Goal: Transaction & Acquisition: Purchase product/service

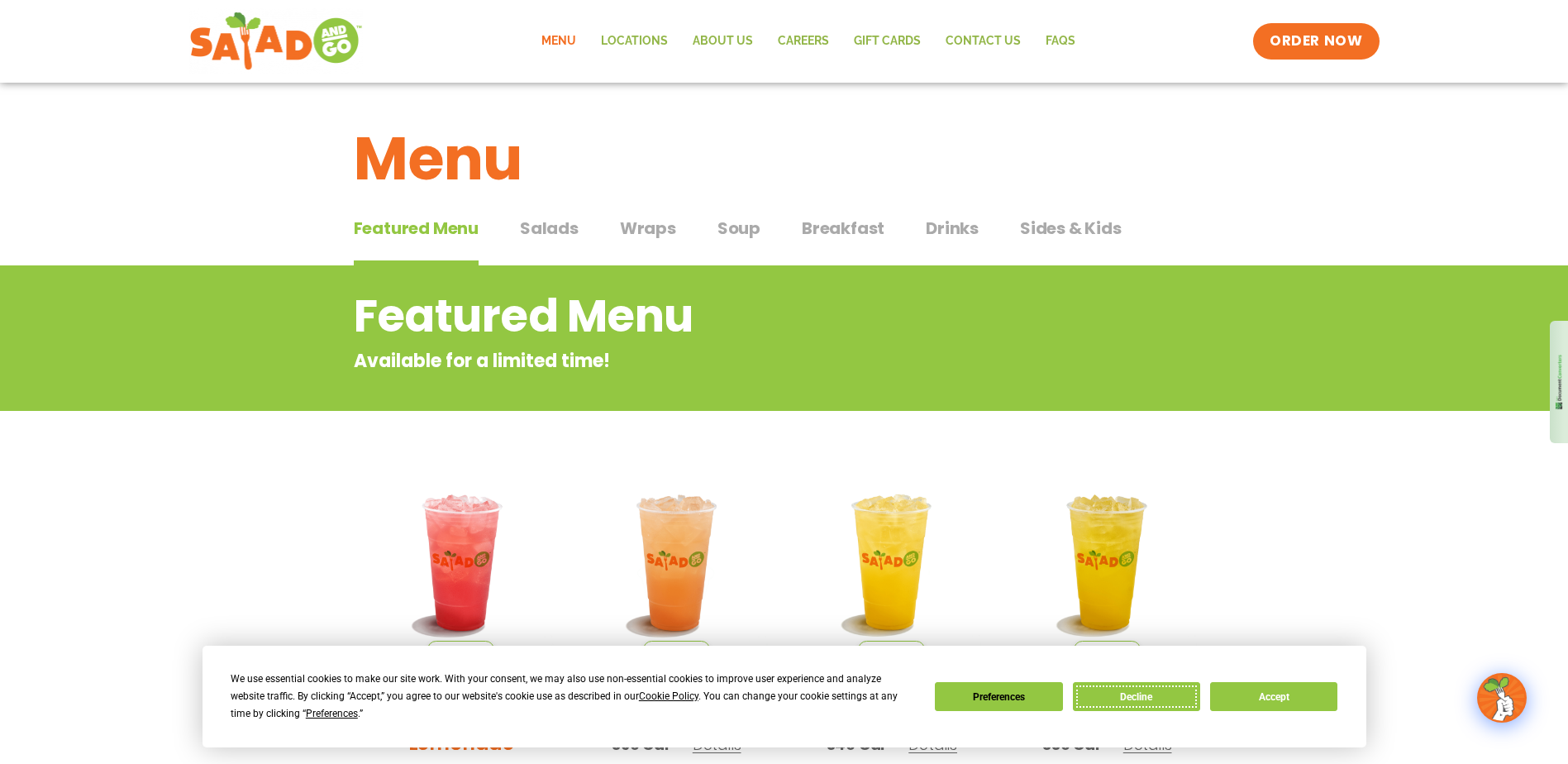
click at [1119, 704] on button "Decline" at bounding box center [1137, 696] width 127 height 29
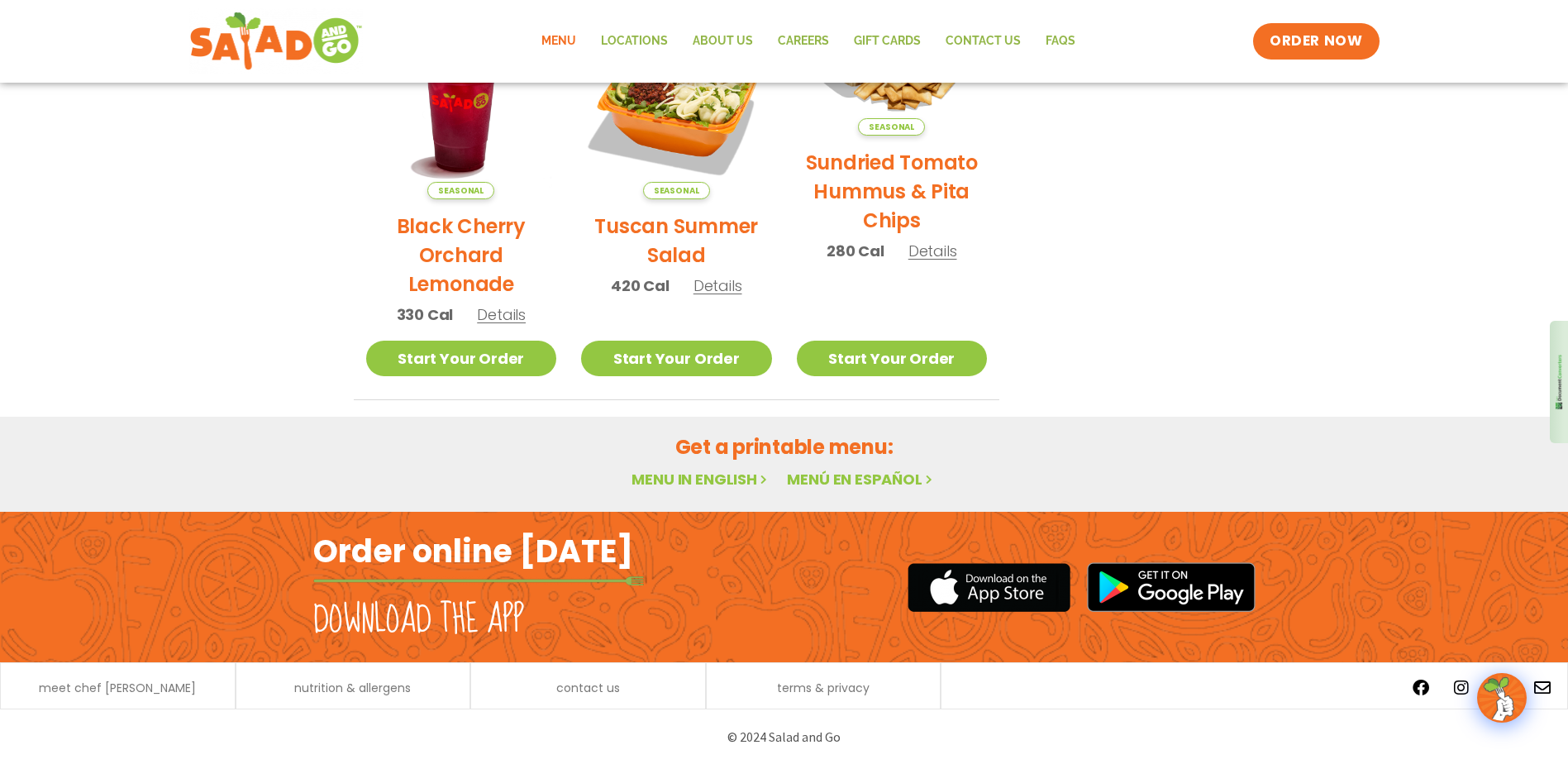
scroll to position [876, 0]
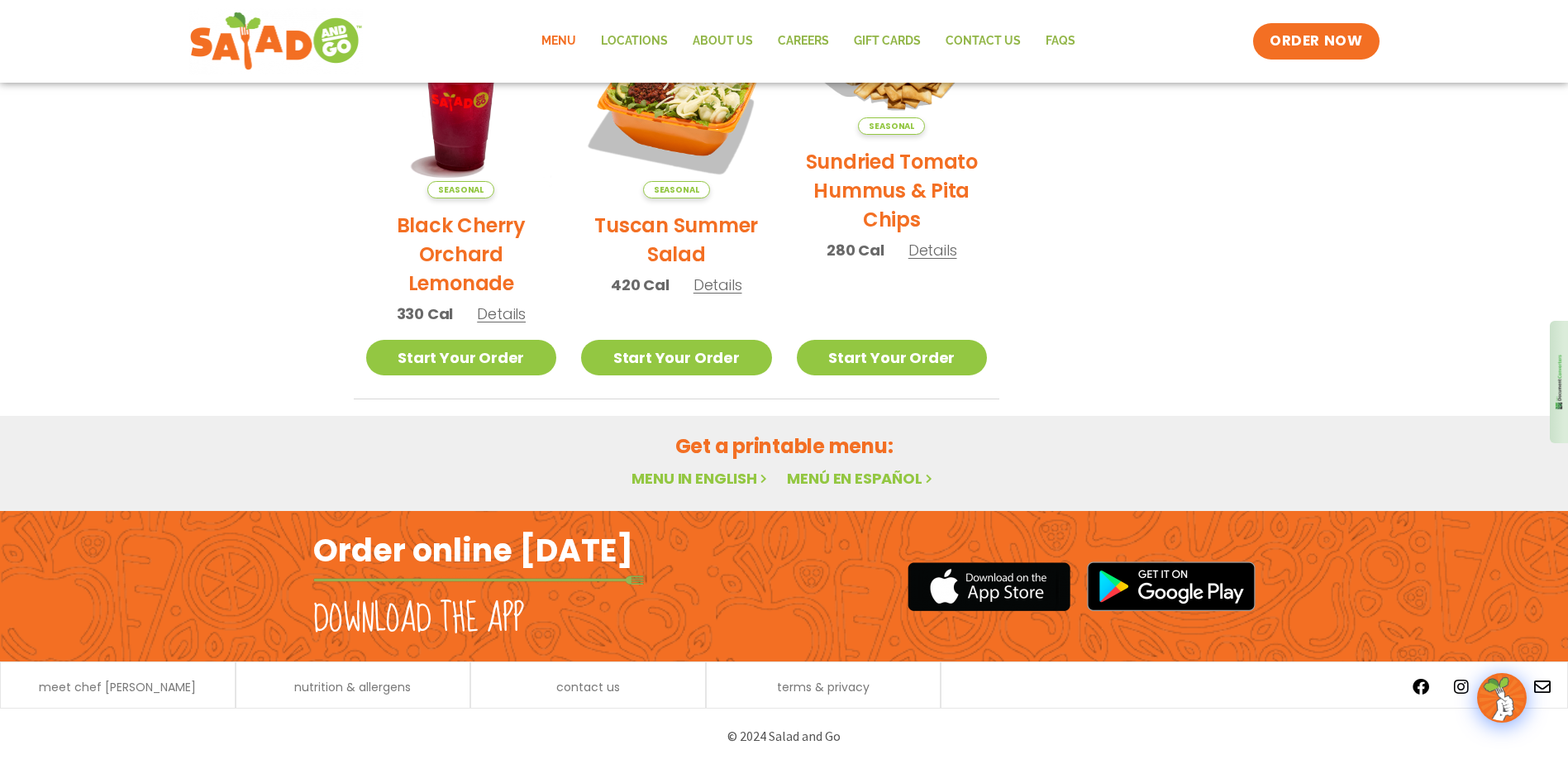
click at [696, 481] on link "Menu in English" at bounding box center [701, 478] width 139 height 21
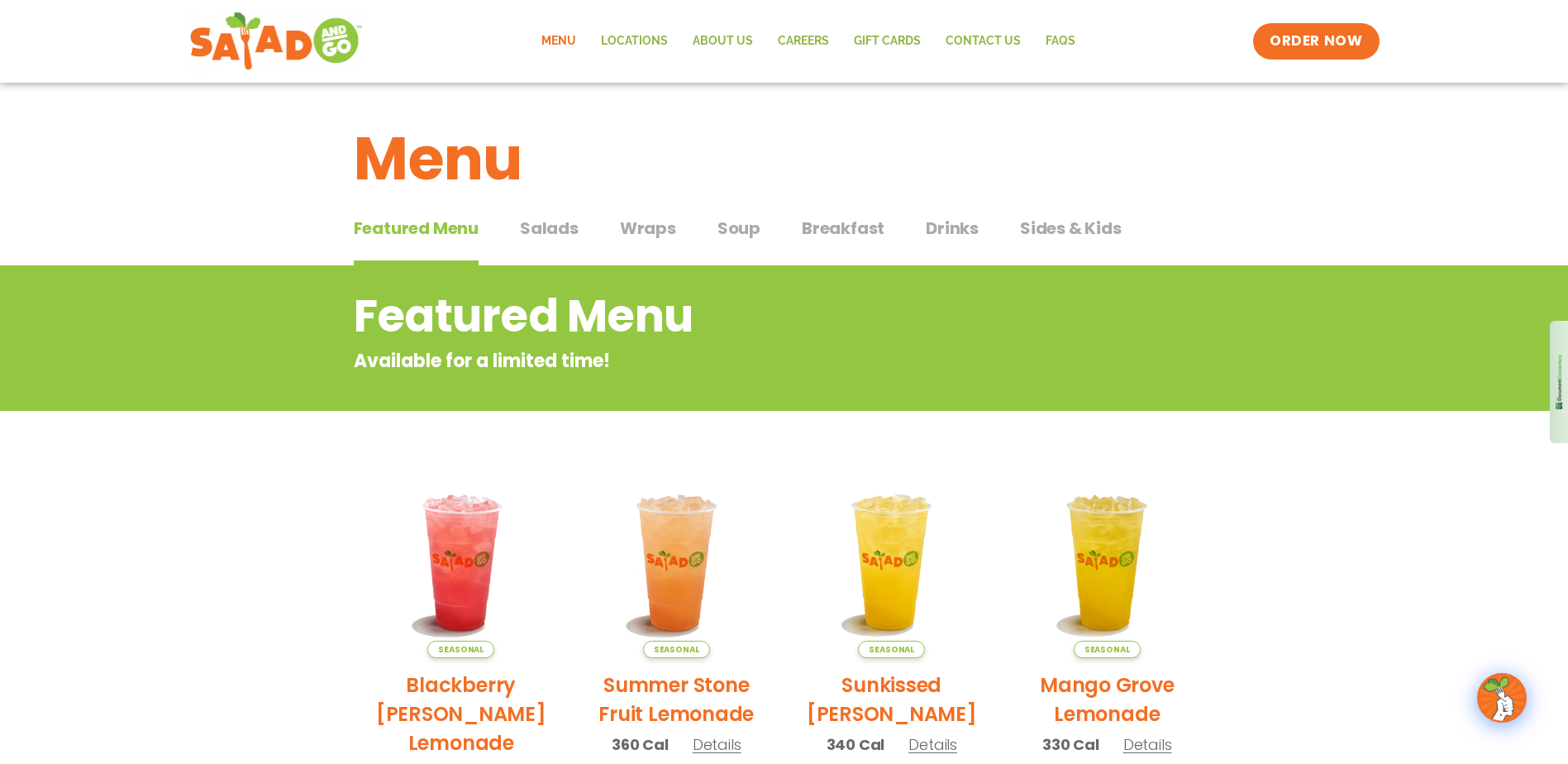
click at [547, 234] on span "Salads" at bounding box center [549, 228] width 59 height 25
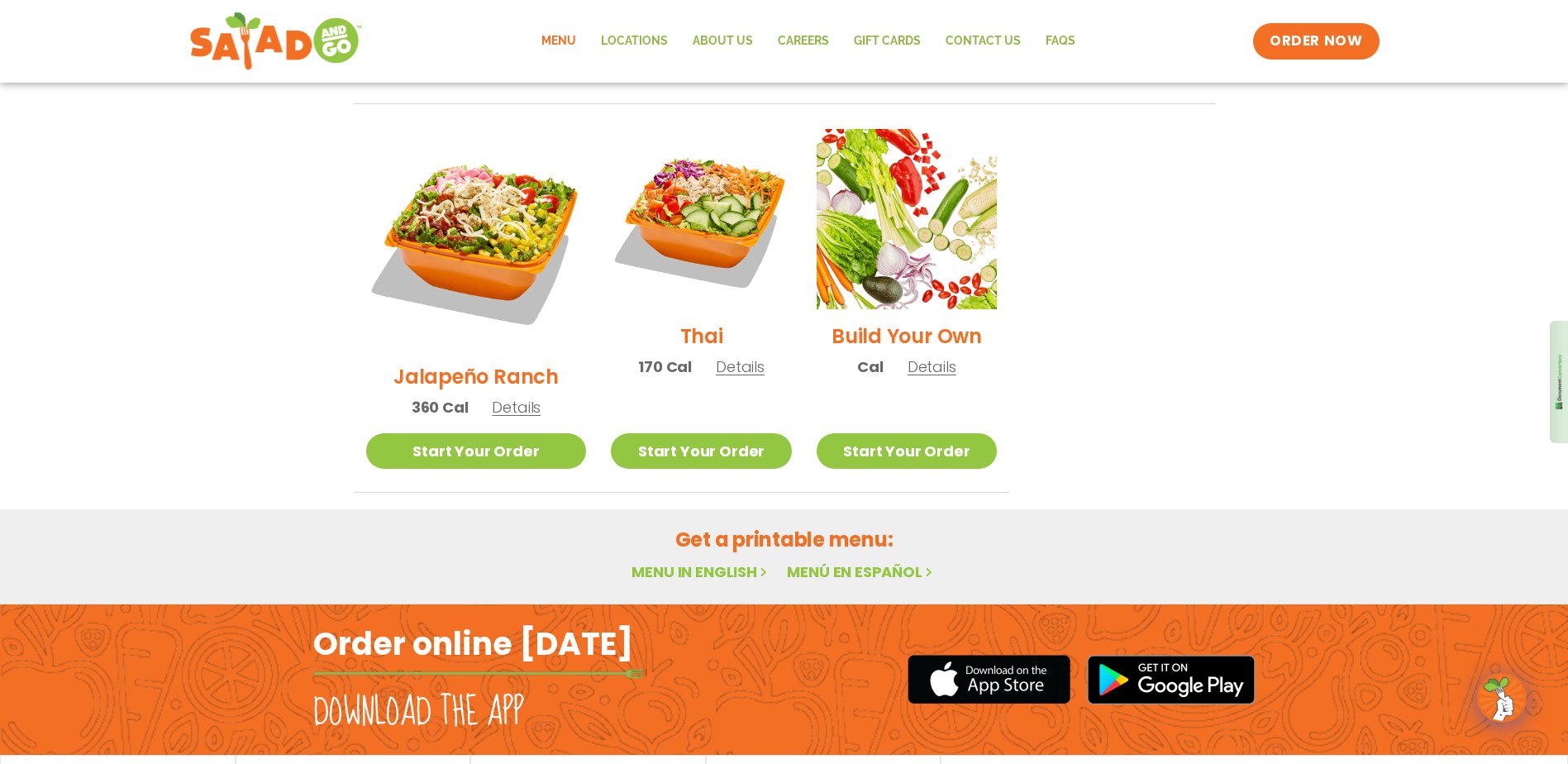
scroll to position [1229, 0]
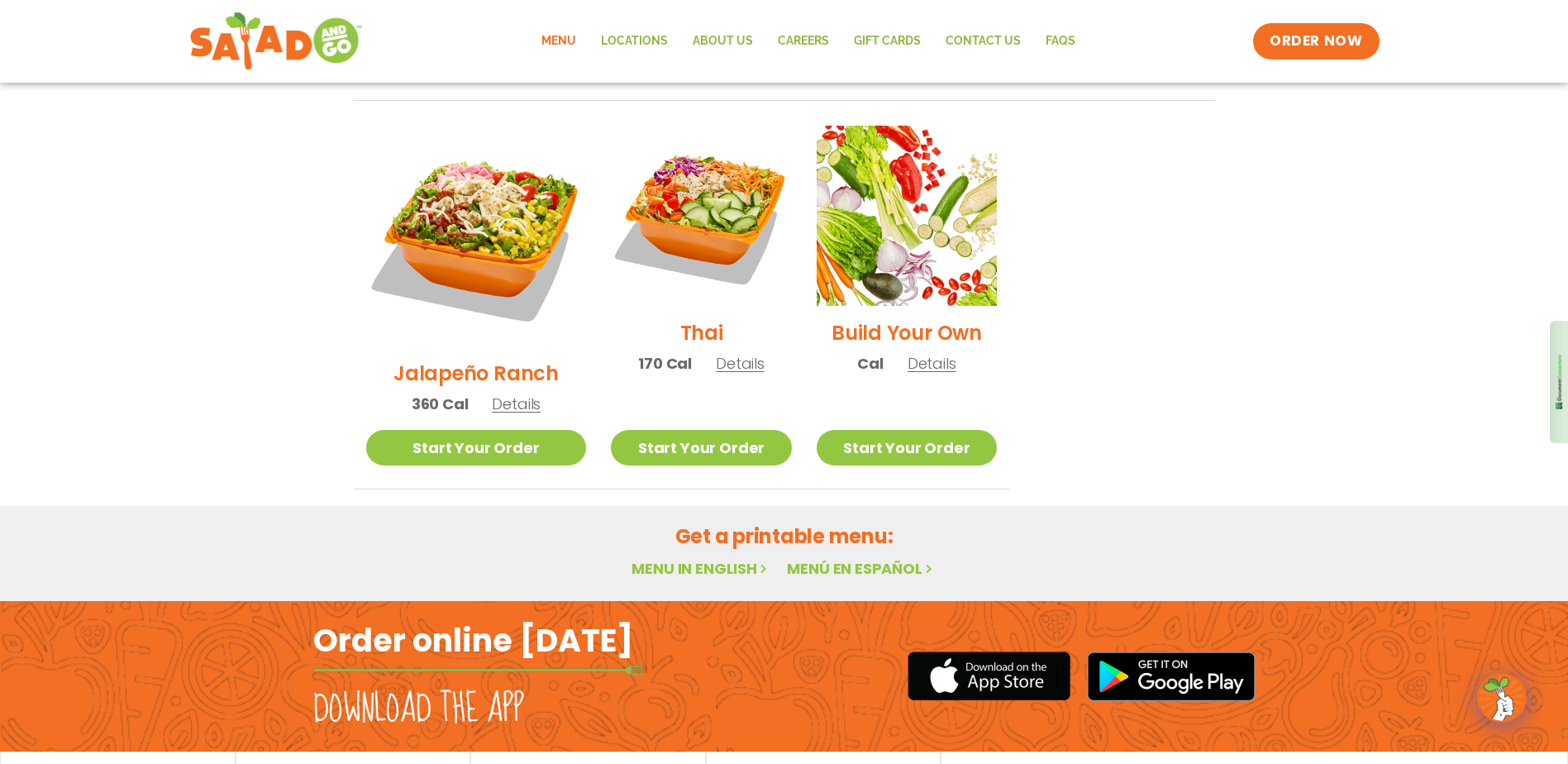
click at [714, 558] on link "Menu in English" at bounding box center [701, 568] width 139 height 21
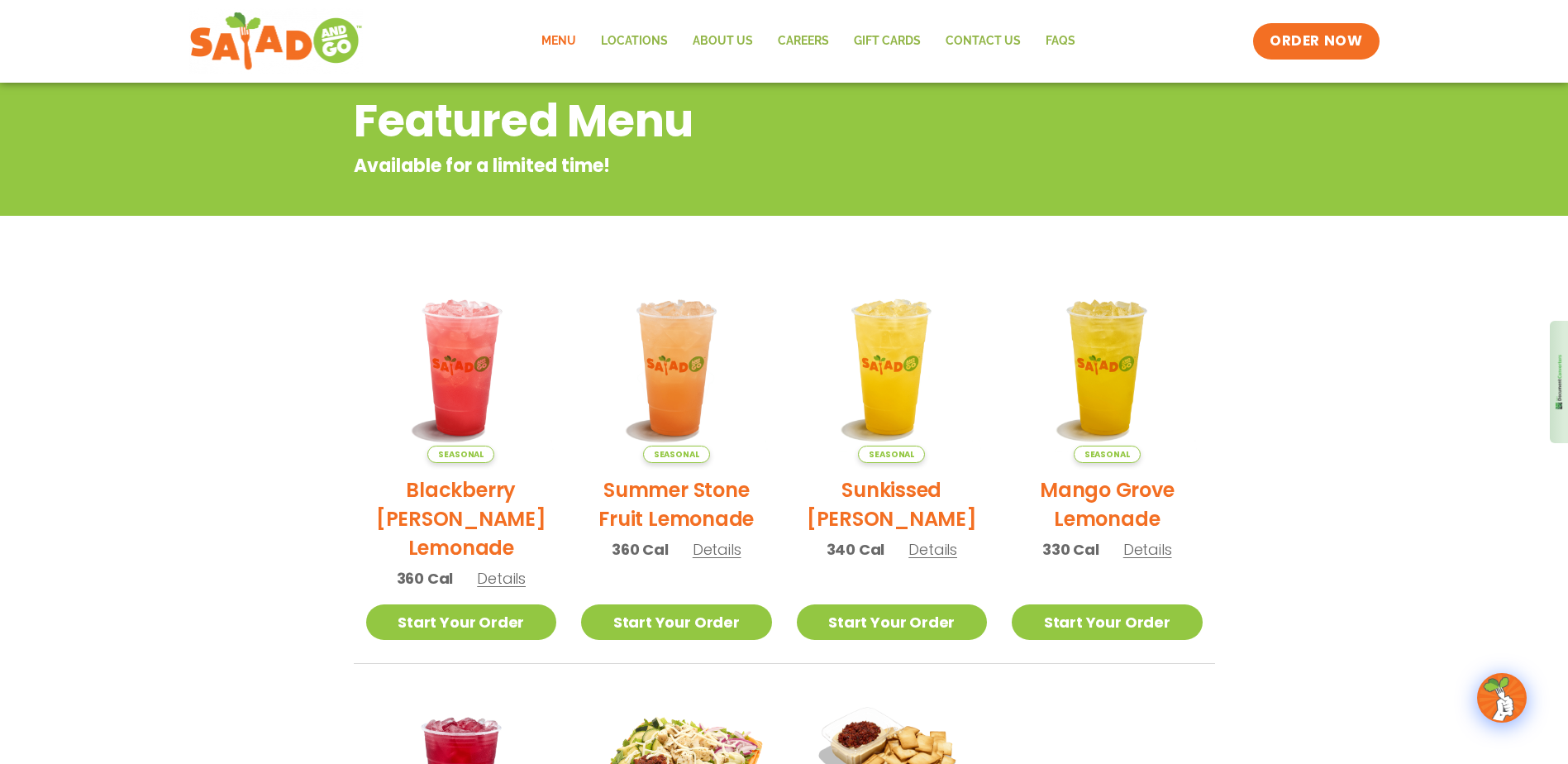
scroll to position [248, 0]
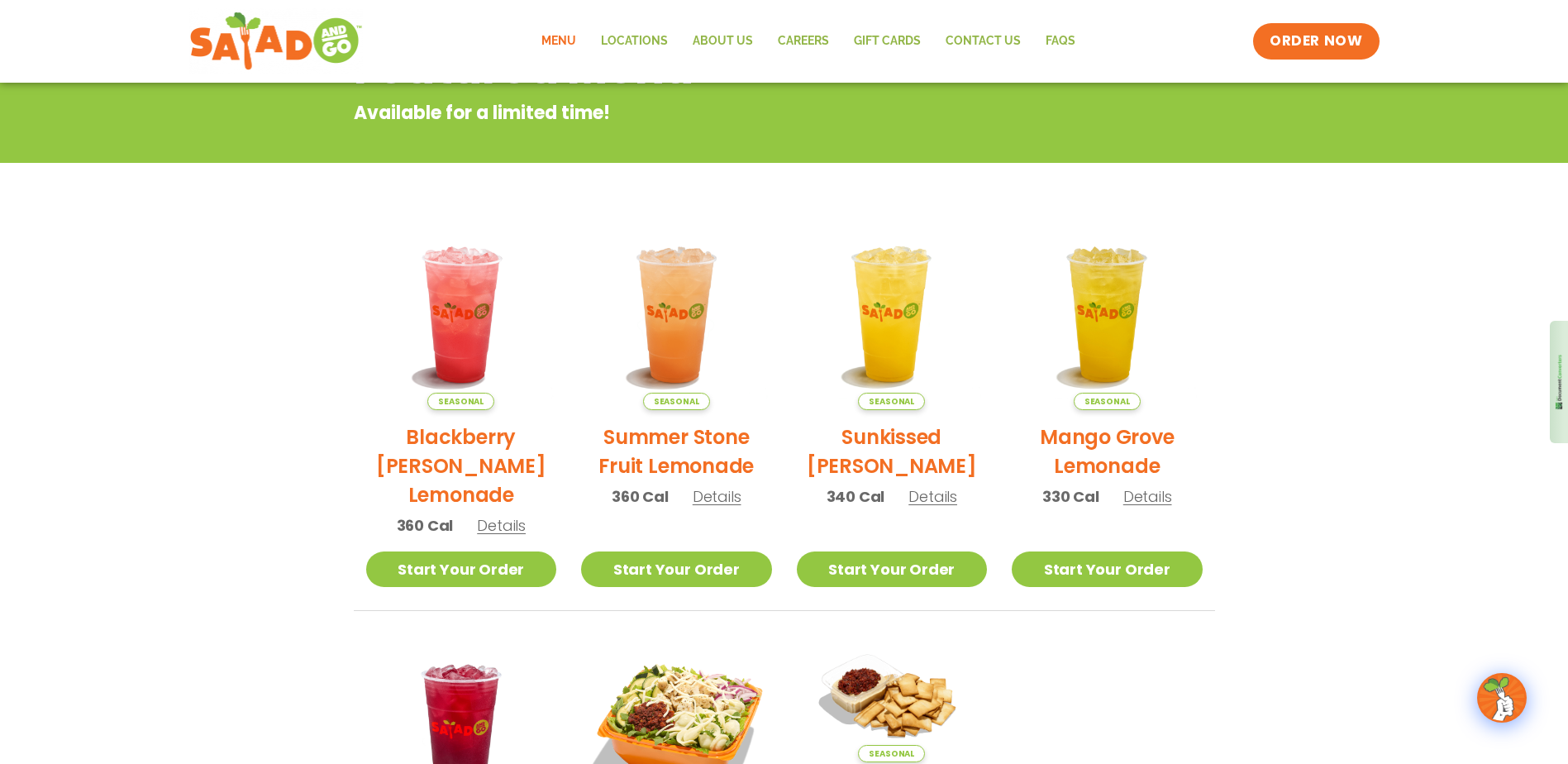
click at [1494, 705] on img at bounding box center [1502, 697] width 46 height 46
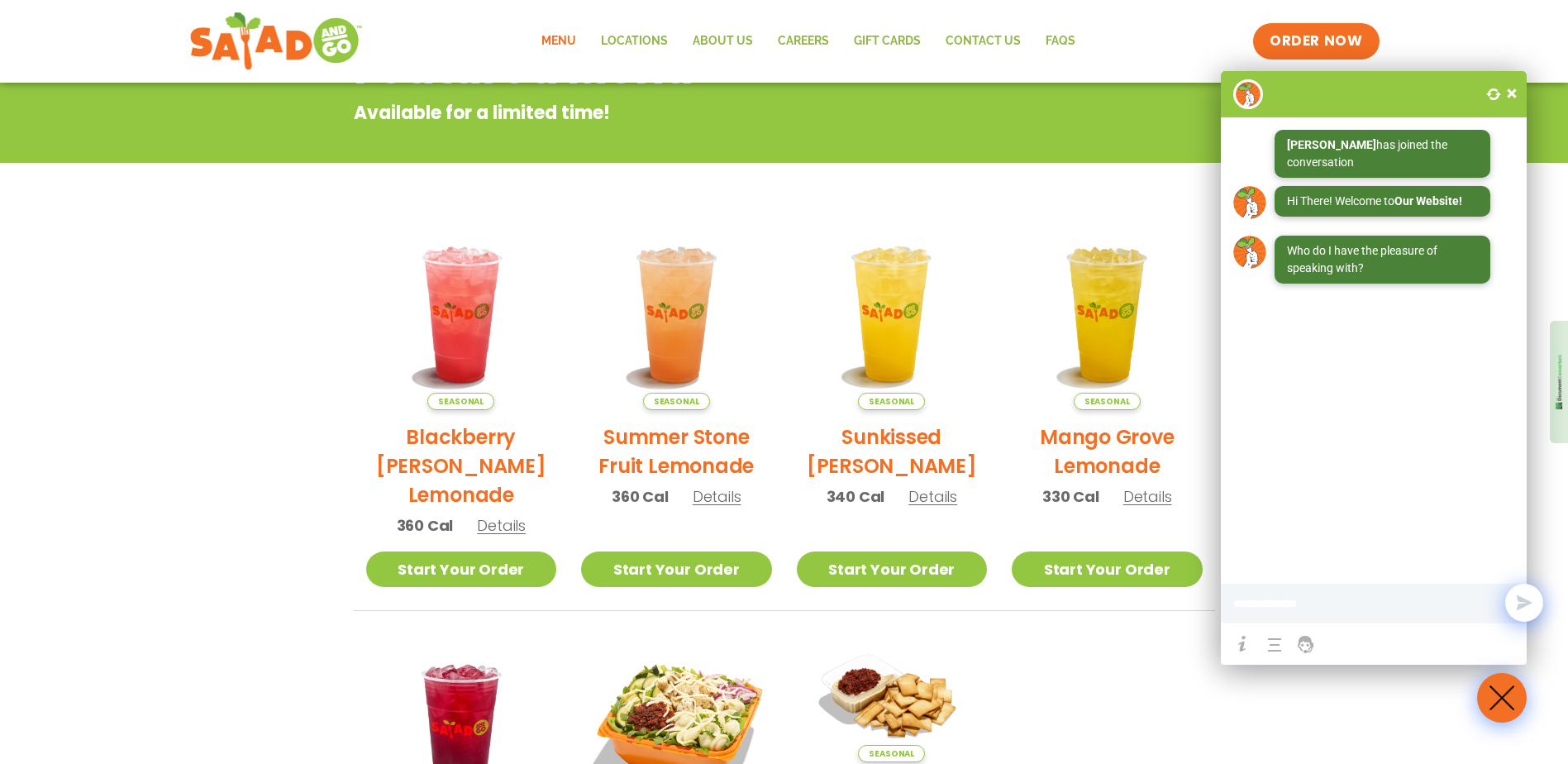
click at [1513, 90] on span at bounding box center [1512, 94] width 17 height 17
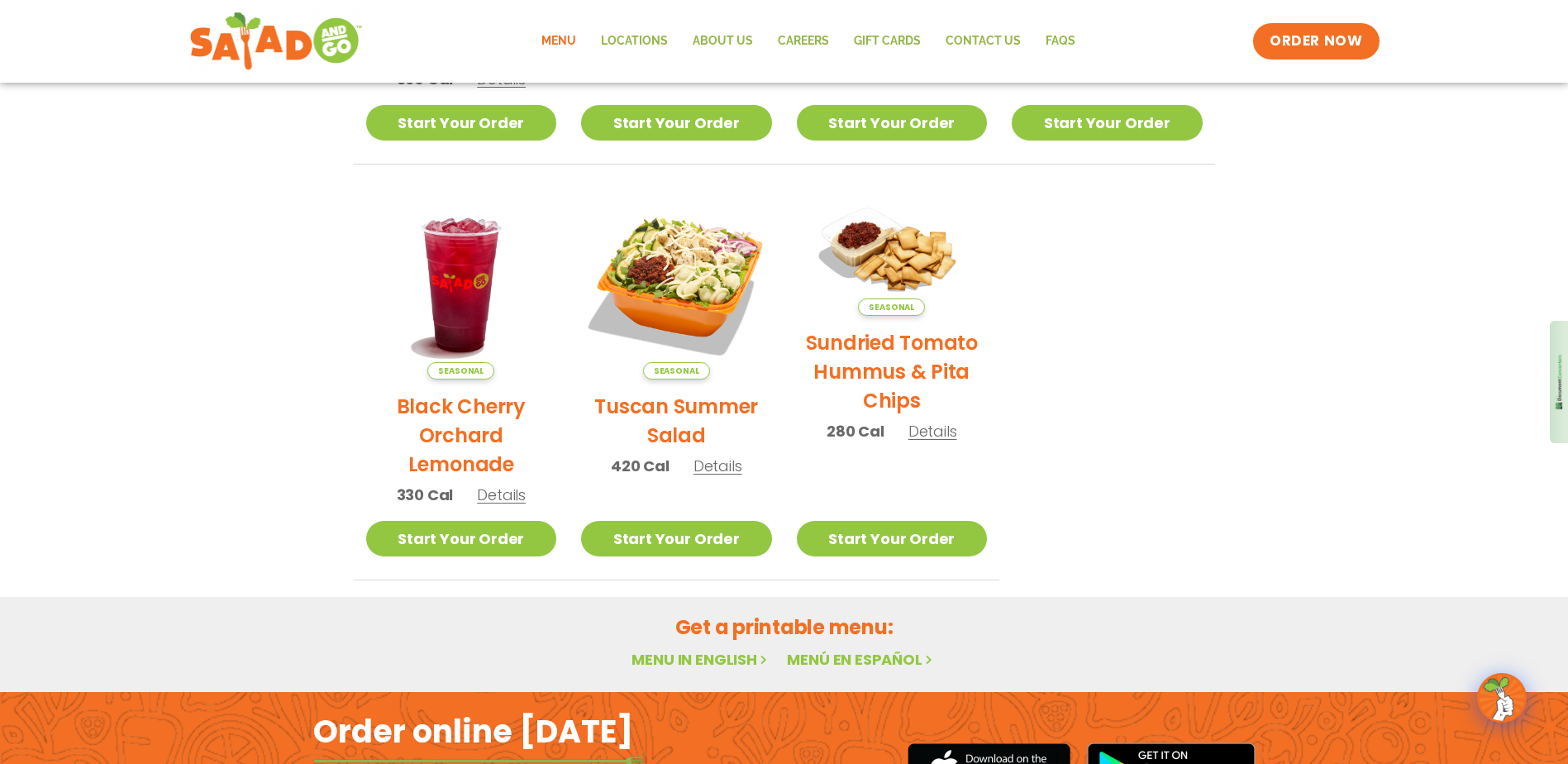
scroll to position [827, 0]
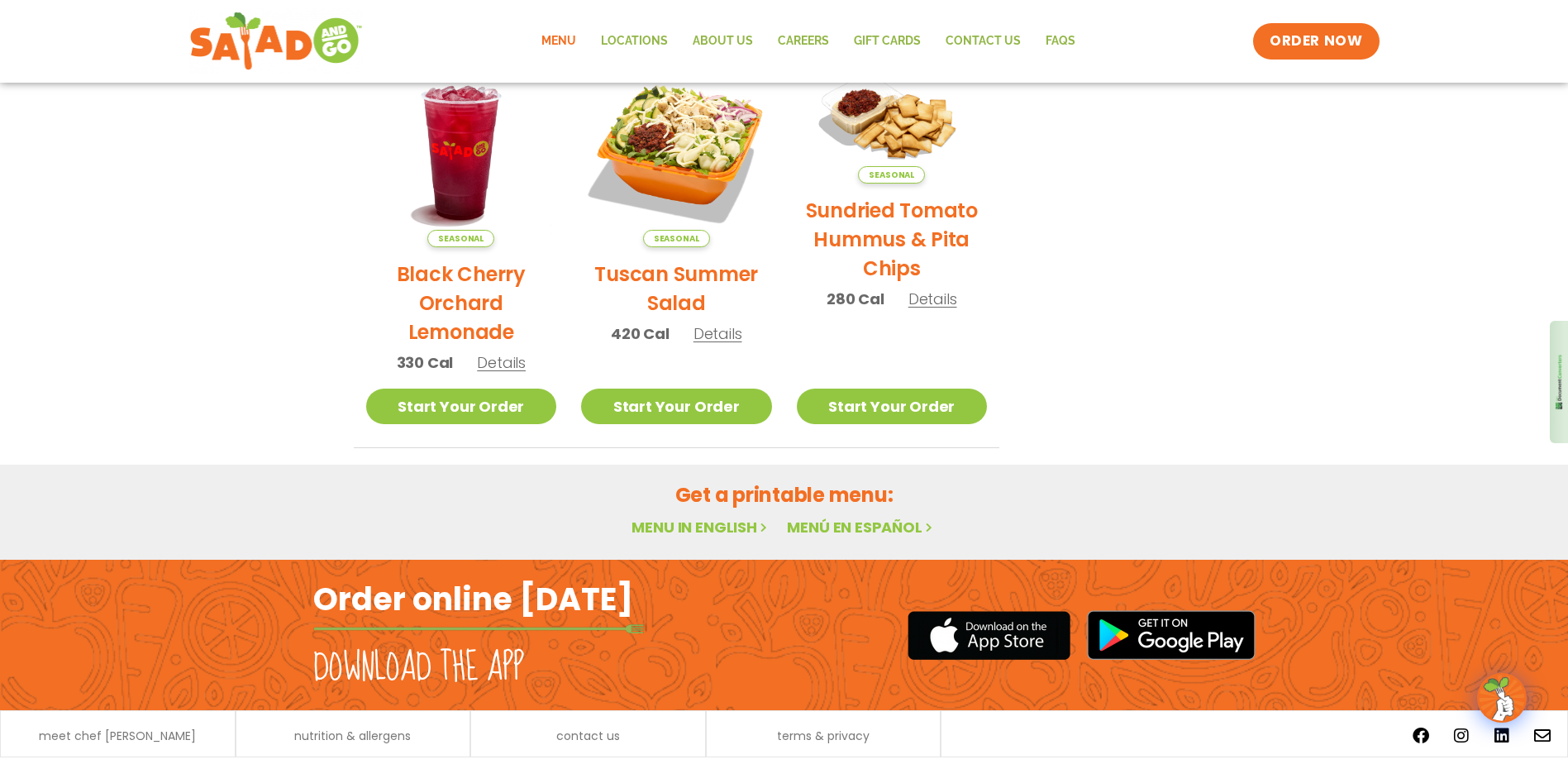
click at [566, 39] on link "Menu" at bounding box center [558, 41] width 60 height 38
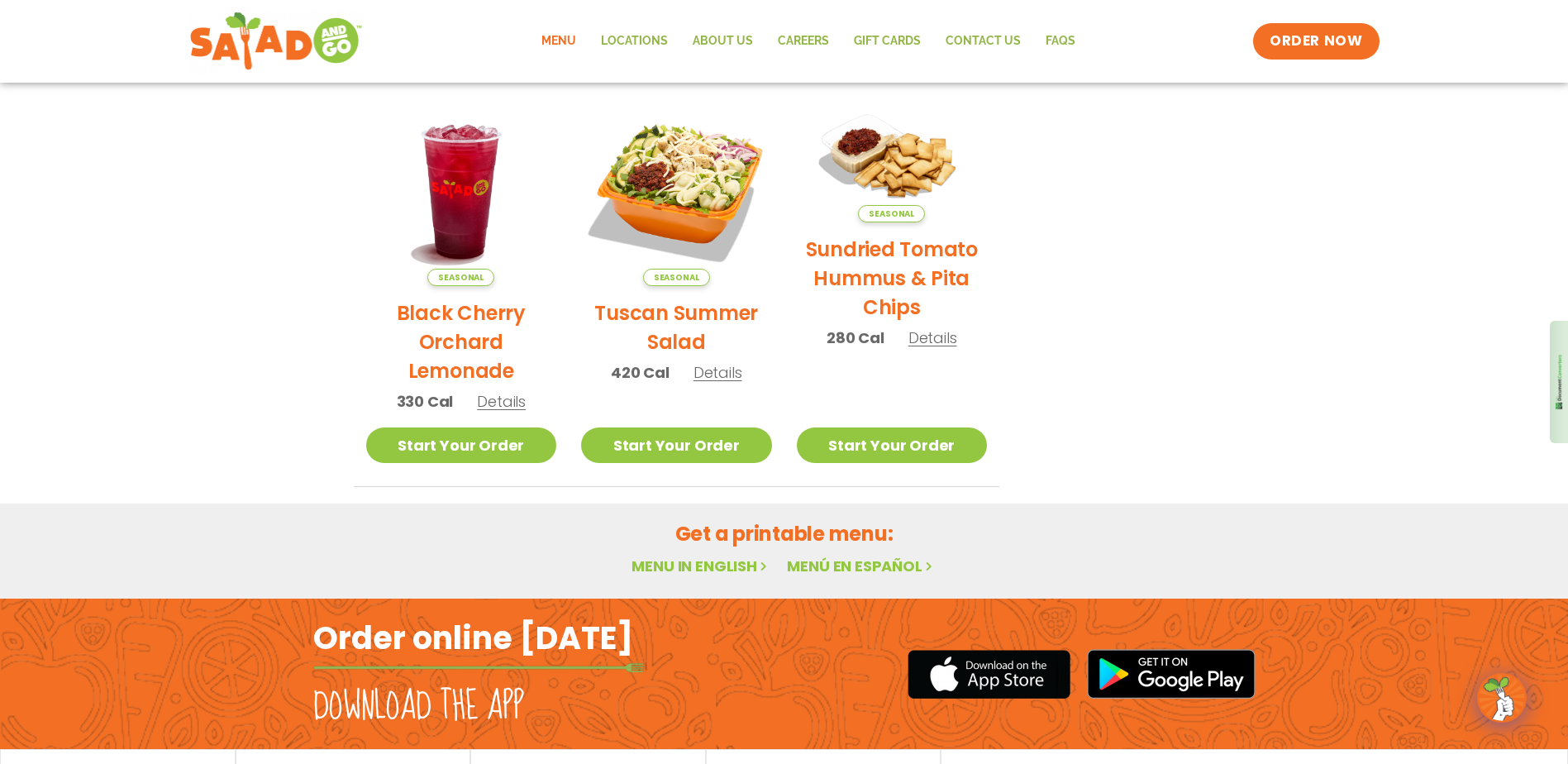
scroll to position [827, 0]
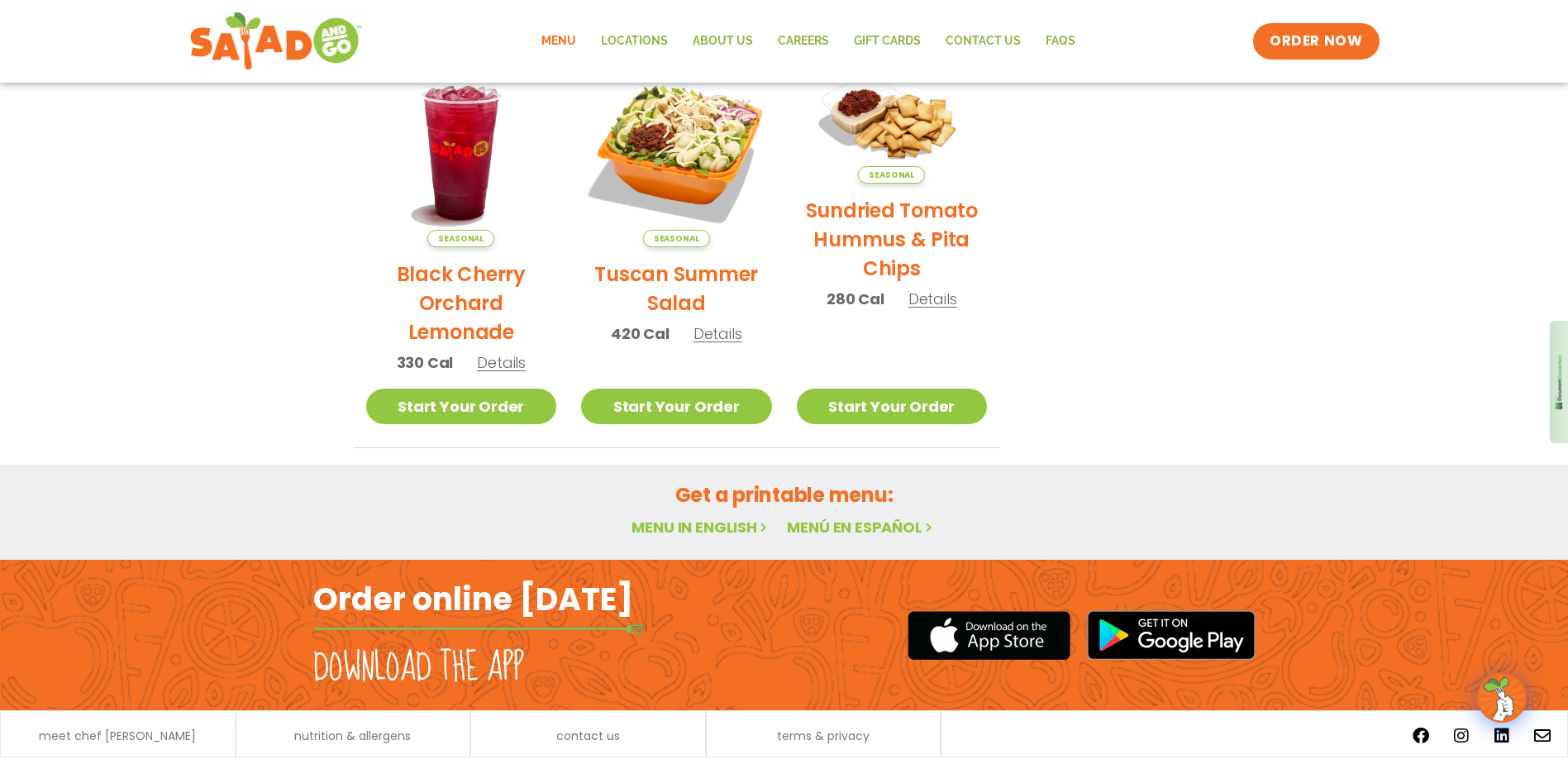
click at [719, 528] on link "Menu in English" at bounding box center [701, 527] width 139 height 21
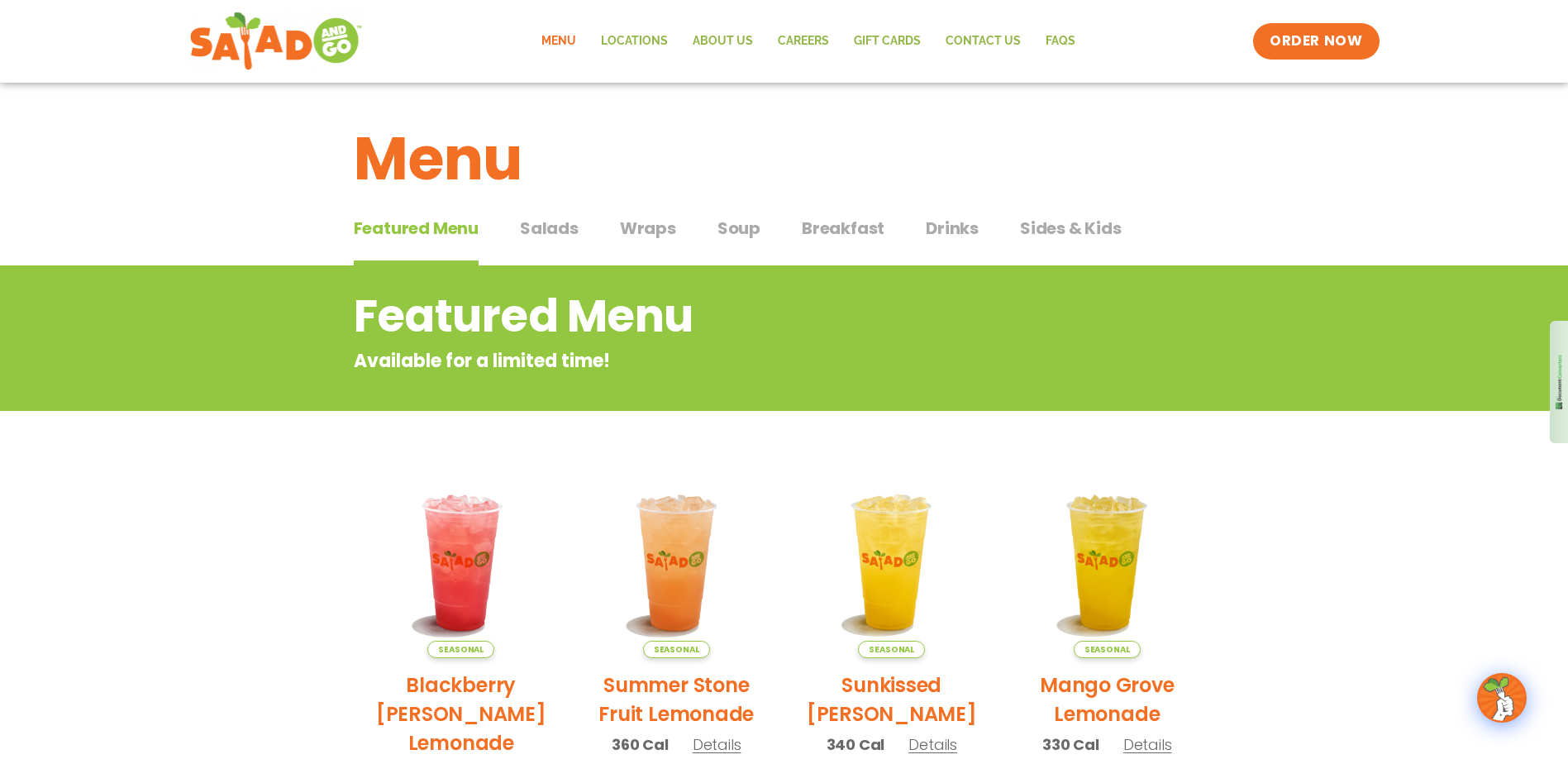
click at [643, 227] on span "Wraps" at bounding box center [647, 228] width 56 height 25
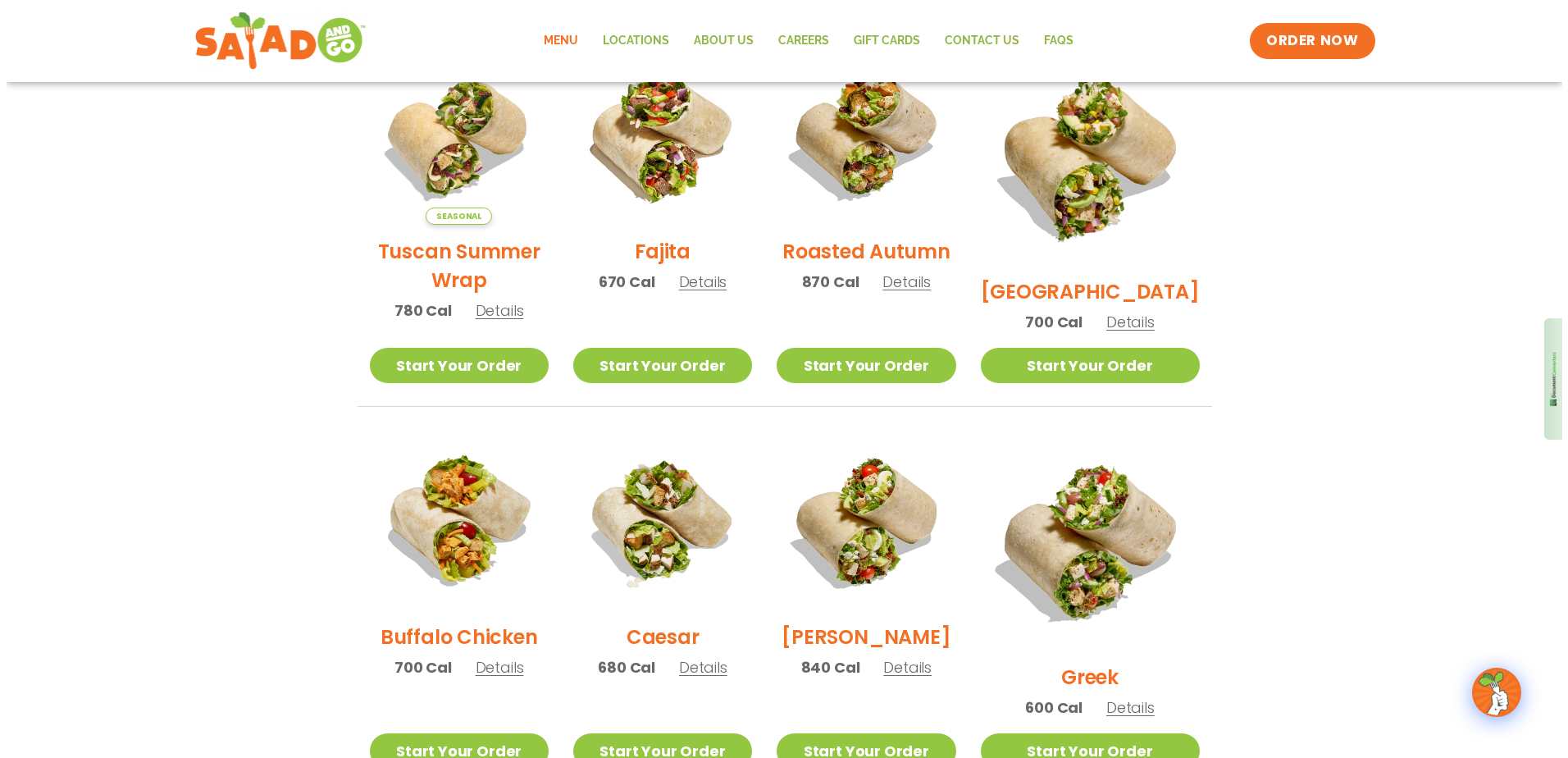
scroll to position [410, 0]
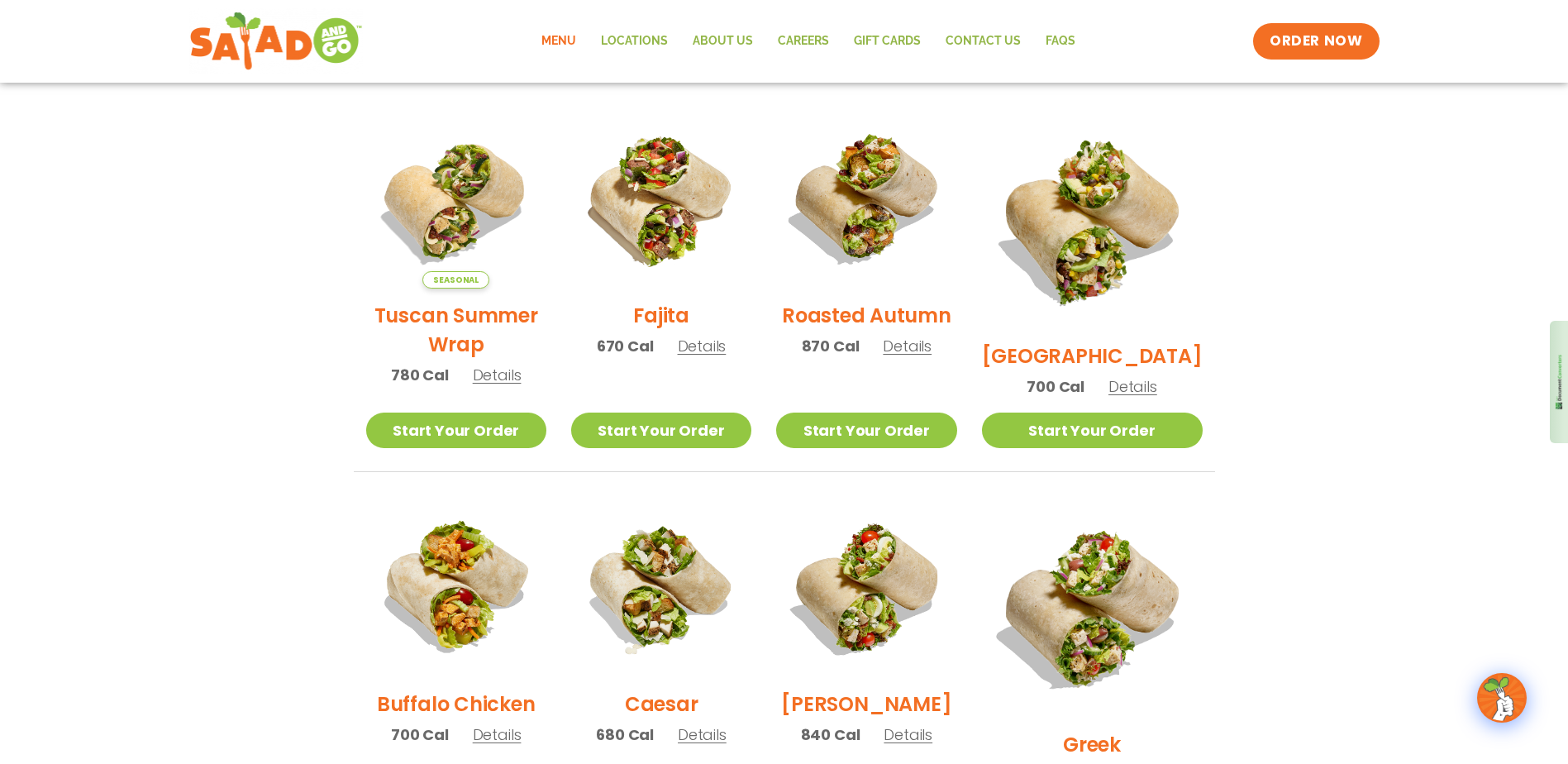
click at [894, 326] on h2 "Roasted Autumn" at bounding box center [867, 315] width 169 height 29
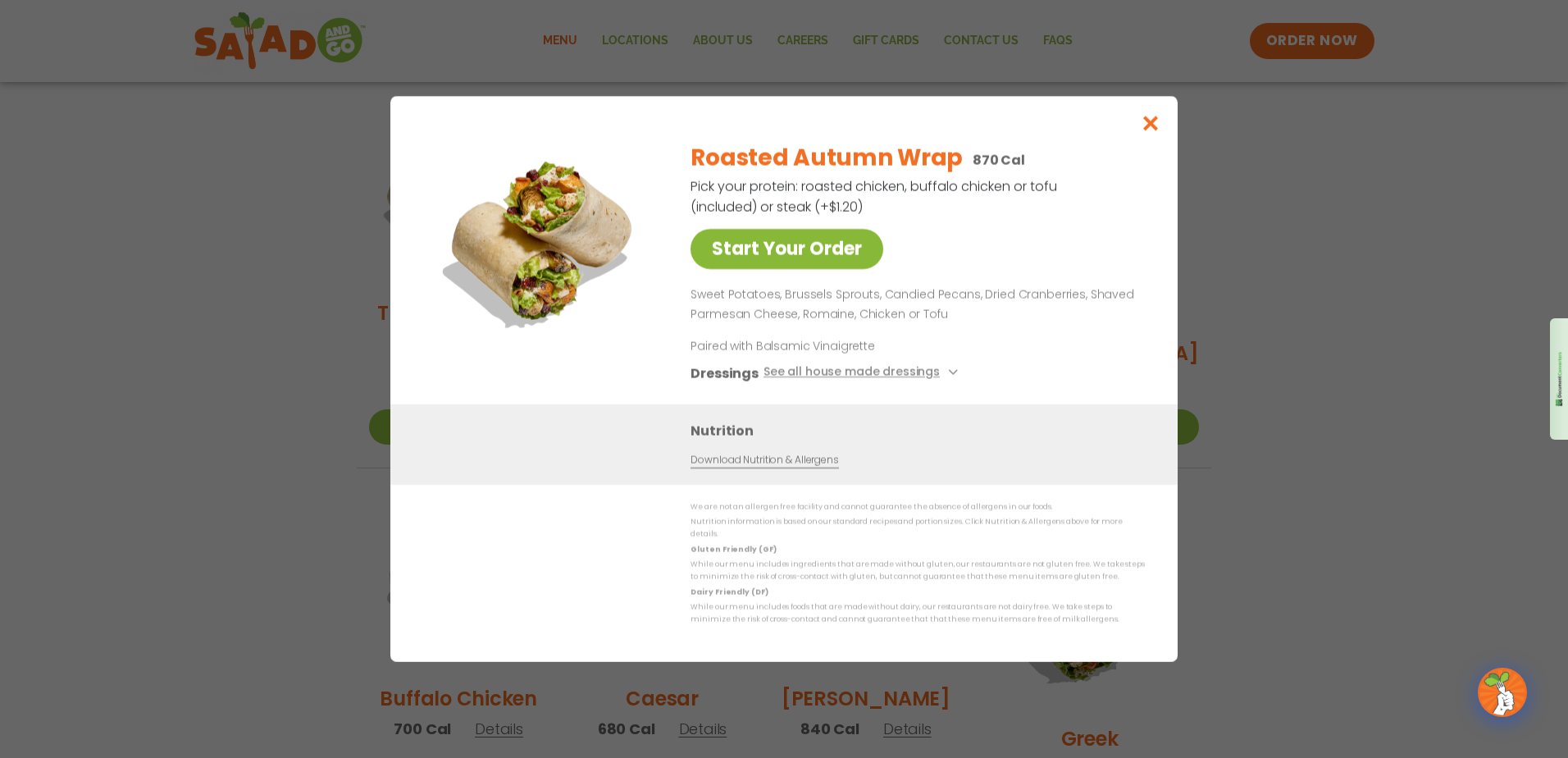
click at [784, 257] on link "Start Your Order" at bounding box center [787, 249] width 193 height 40
